Goal: Task Accomplishment & Management: Use online tool/utility

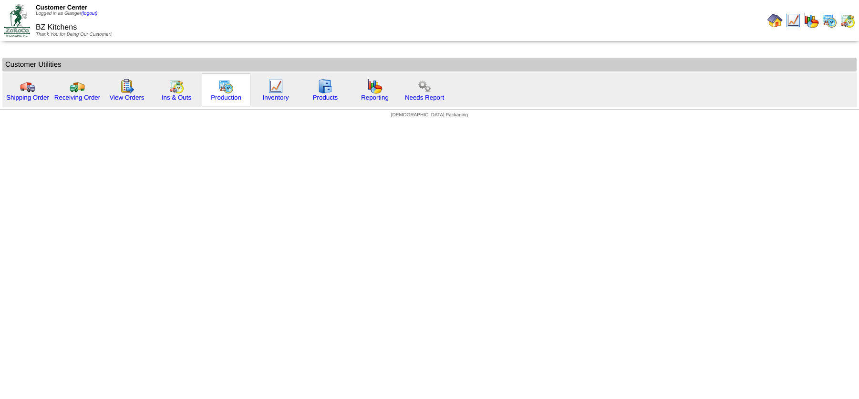
click at [229, 91] on img at bounding box center [226, 86] width 15 height 15
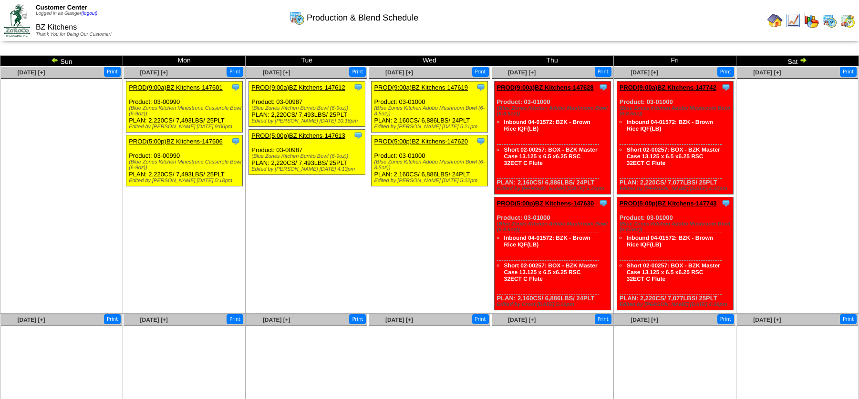
click at [61, 62] on td "Sun" at bounding box center [61, 61] width 123 height 10
click at [58, 61] on img at bounding box center [55, 60] width 8 height 8
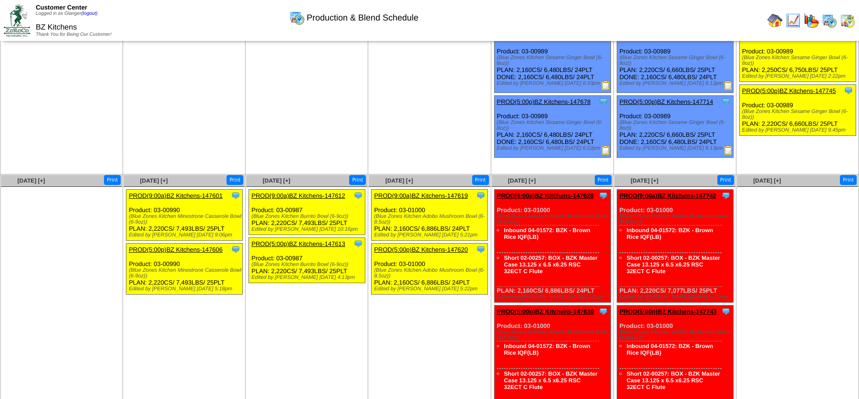
scroll to position [53, 0]
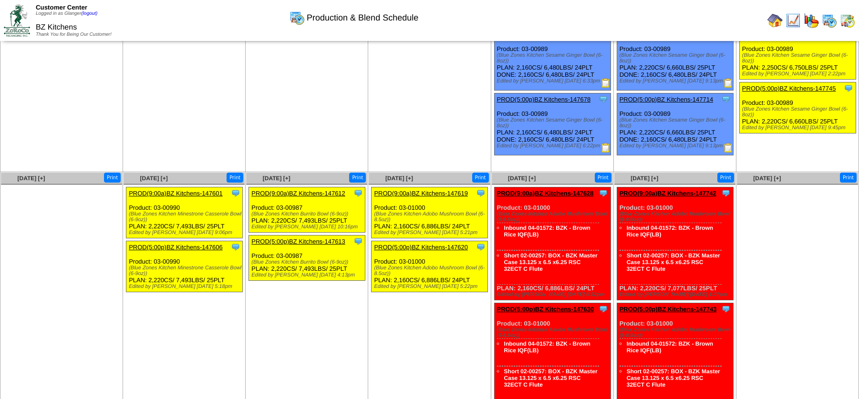
click at [290, 144] on ul at bounding box center [306, 97] width 121 height 143
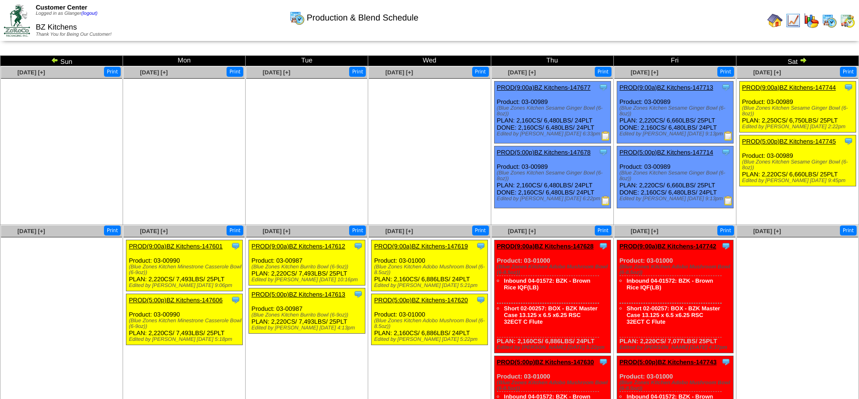
scroll to position [0, 0]
click at [805, 60] on img at bounding box center [804, 60] width 8 height 8
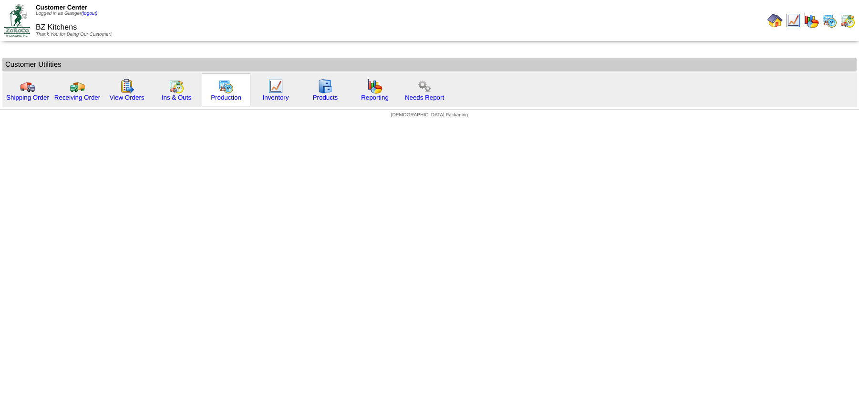
click at [227, 86] on img at bounding box center [226, 86] width 15 height 15
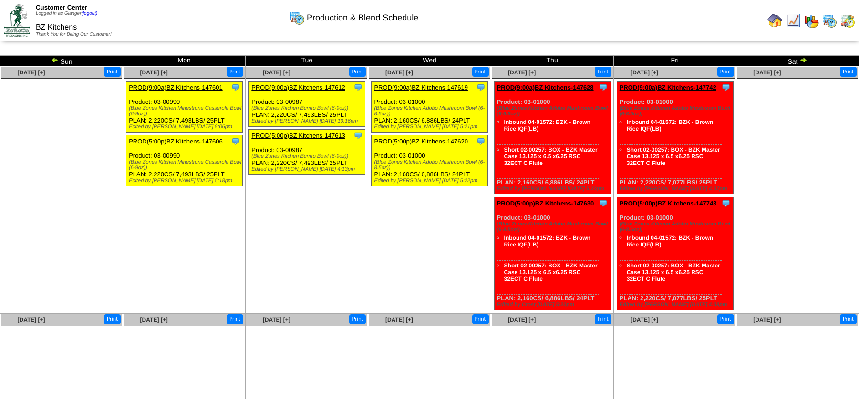
click at [54, 59] on img at bounding box center [55, 60] width 8 height 8
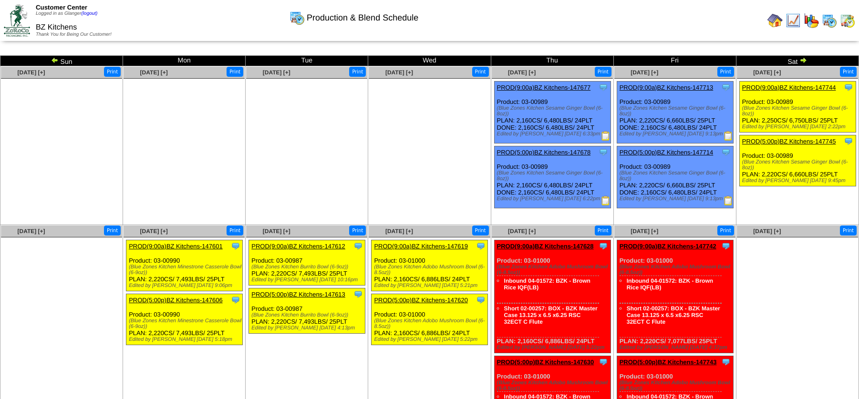
scroll to position [1, 0]
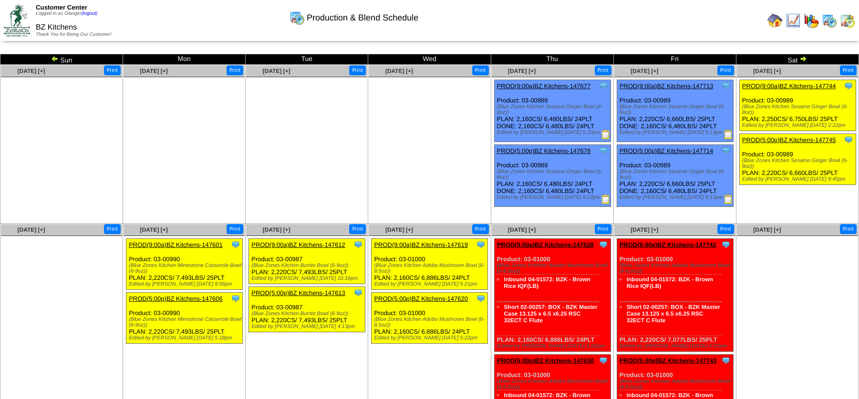
click at [804, 60] on img at bounding box center [804, 59] width 8 height 8
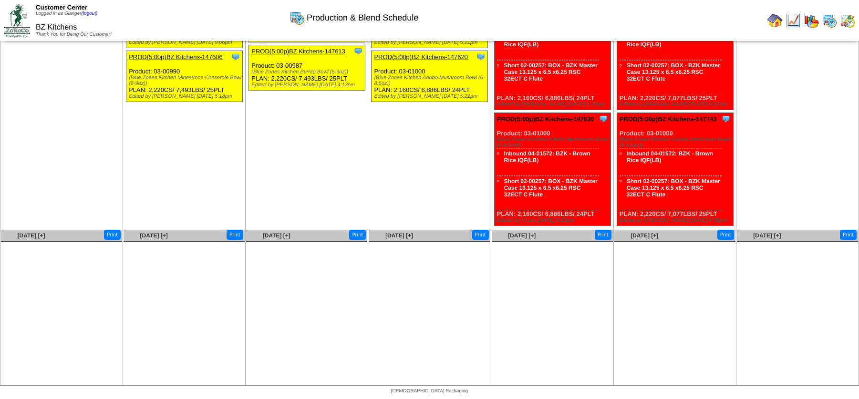
scroll to position [87, 0]
